Goal: Information Seeking & Learning: Learn about a topic

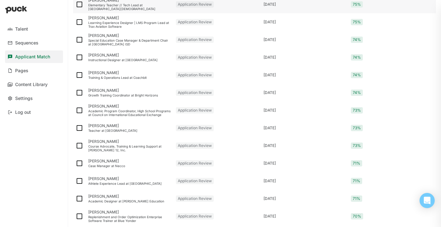
scroll to position [557, 0]
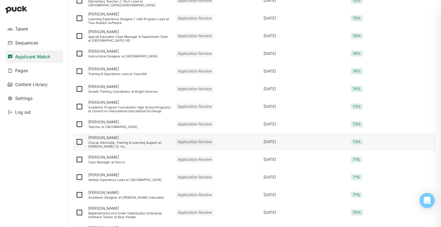
click at [120, 145] on div "Course Advocate, Training & Learning Support at Victor 12, Inc." at bounding box center [129, 145] width 83 height 8
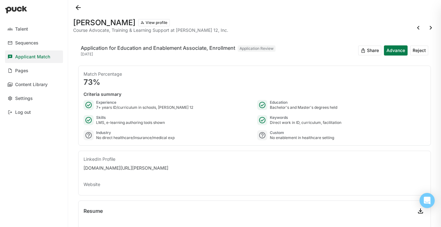
click at [79, 5] on button at bounding box center [78, 8] width 10 height 10
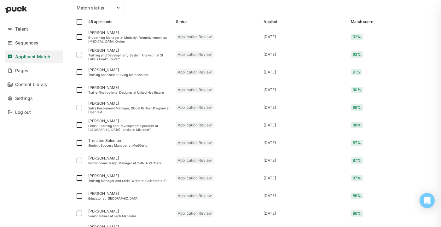
scroll to position [88, 0]
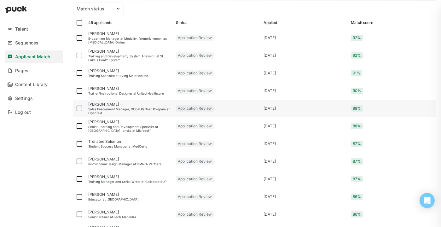
click at [107, 110] on div "Sales Enablement Manager, Global Partner Program at OpenText" at bounding box center [129, 111] width 83 height 8
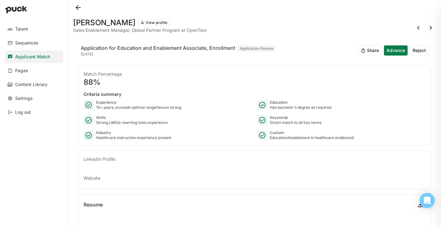
click at [79, 7] on button at bounding box center [78, 8] width 10 height 10
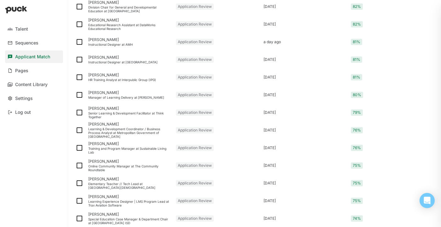
scroll to position [352, 0]
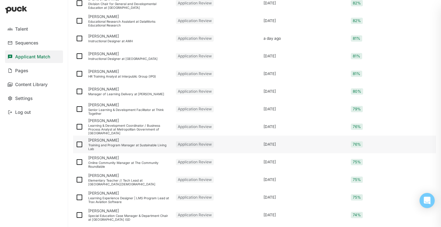
click at [125, 145] on div "Training and Program Manager at Sustainable Living Lab" at bounding box center [129, 147] width 83 height 8
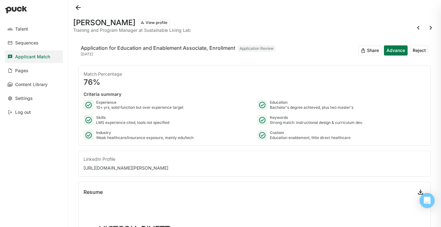
click at [81, 6] on button at bounding box center [78, 8] width 10 height 10
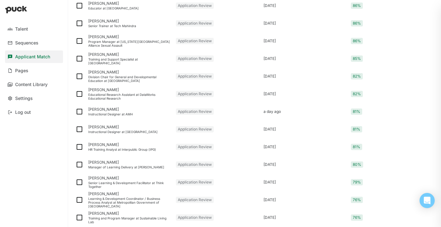
scroll to position [292, 0]
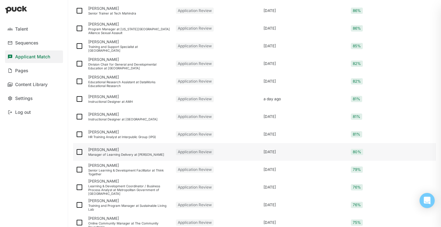
click at [111, 151] on div "[PERSON_NAME]" at bounding box center [129, 150] width 83 height 4
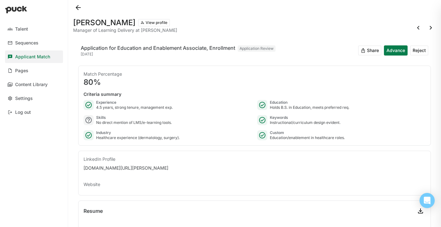
click at [78, 10] on button at bounding box center [78, 8] width 10 height 10
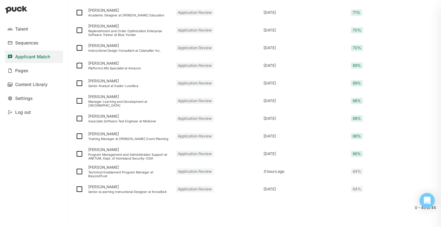
scroll to position [718, 0]
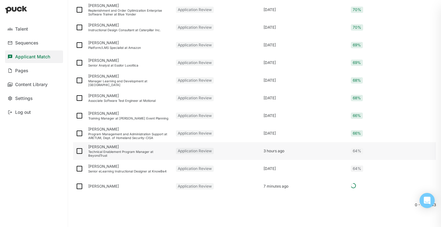
scroll to position [682, 0]
click at [111, 63] on div "Senior Analyst at Essilor Luxottica" at bounding box center [129, 65] width 83 height 4
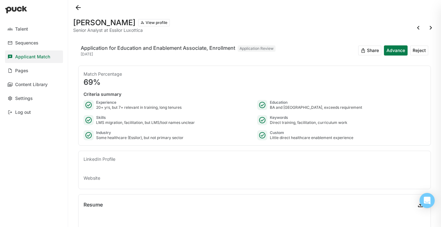
click at [77, 4] on button at bounding box center [78, 8] width 10 height 10
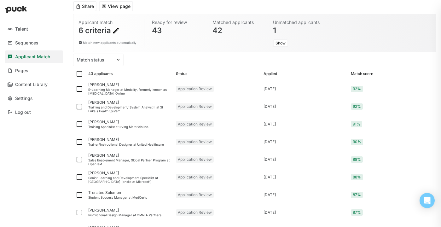
scroll to position [38, 0]
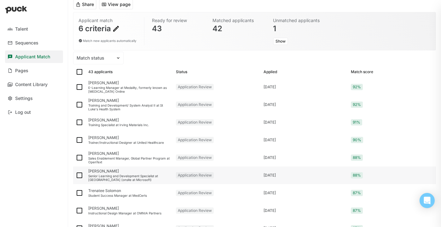
click at [110, 175] on div "Senior Learning and Development Specialist at [GEOGRAPHIC_DATA] (onsite at Micr…" at bounding box center [129, 178] width 83 height 8
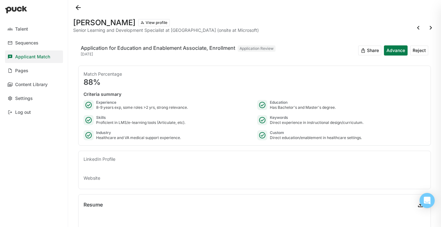
click at [78, 6] on button at bounding box center [78, 8] width 10 height 10
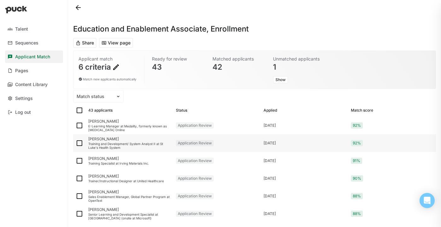
click at [131, 143] on div "Training and Development/ System Analyst II at St Luke's Health System" at bounding box center [129, 146] width 83 height 8
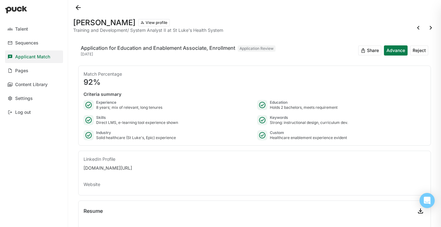
click at [81, 6] on button at bounding box center [78, 8] width 10 height 10
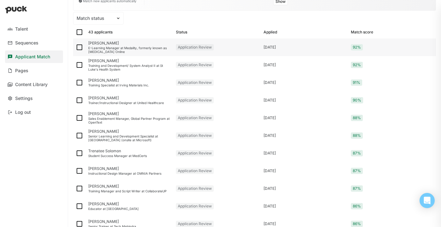
scroll to position [80, 0]
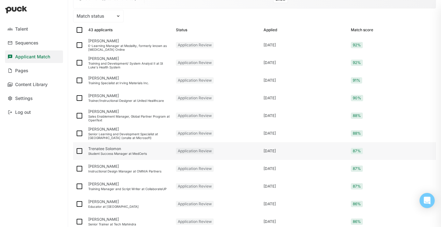
click at [110, 151] on div "Trenatee Solomon" at bounding box center [129, 149] width 83 height 4
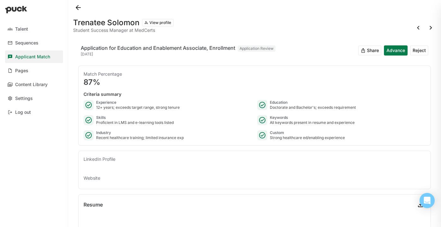
click at [82, 5] on button at bounding box center [78, 8] width 10 height 10
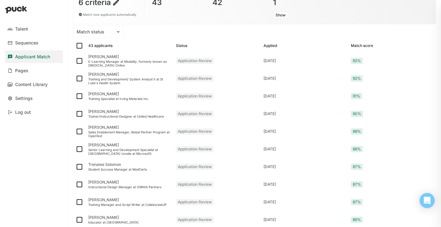
scroll to position [61, 0]
